Goal: Feedback & Contribution: Submit feedback/report problem

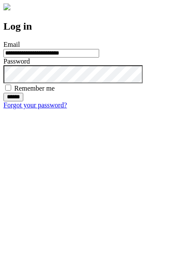
type input "**********"
click at [23, 102] on input "******" at bounding box center [13, 97] width 20 height 9
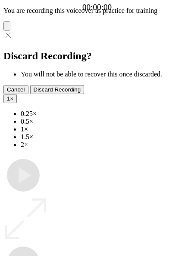
type input "**********"
